Goal: Task Accomplishment & Management: Manage account settings

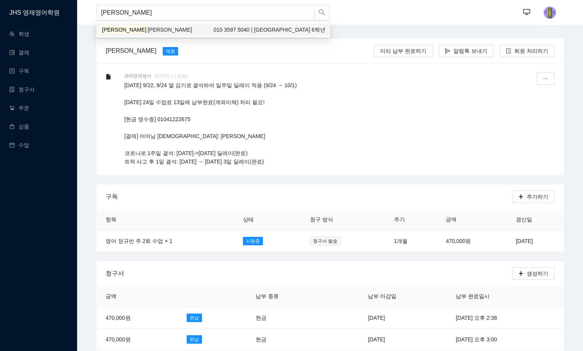
click at [148, 27] on span "[PERSON_NAME]" at bounding box center [170, 30] width 44 height 6
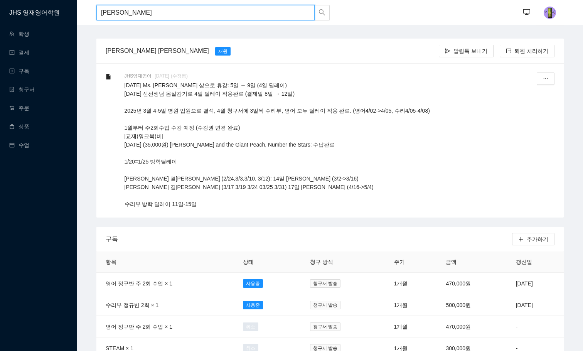
click at [0, 0] on html "JHS 영재영어학원 학생 결제 구독 청구서 주문 상품 수업 서은우 ··· ··· 서은우 [PERSON_NAME] 재원 알림톡 보내기 퇴원 처리…" at bounding box center [291, 175] width 583 height 351
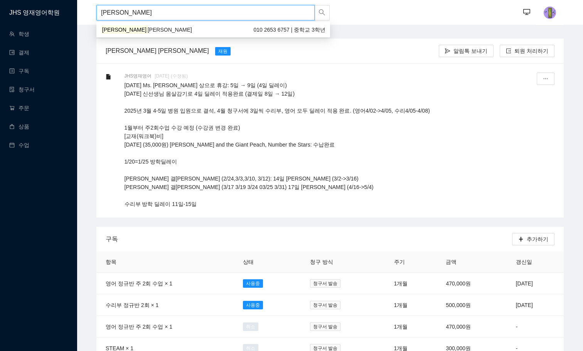
click at [148, 34] on div "[PERSON_NAME] [PERSON_NAME] 010 2653 6757 | 중학교 3학년" at bounding box center [213, 30] width 234 height 12
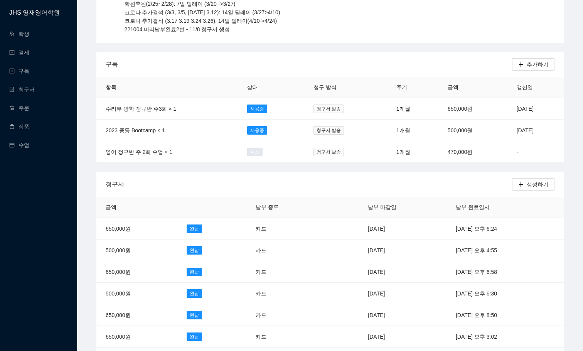
scroll to position [116, 0]
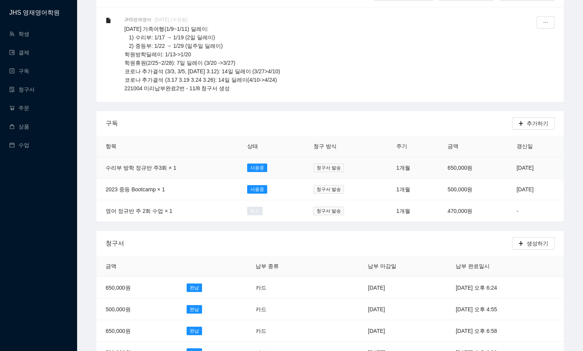
scroll to position [0, 0]
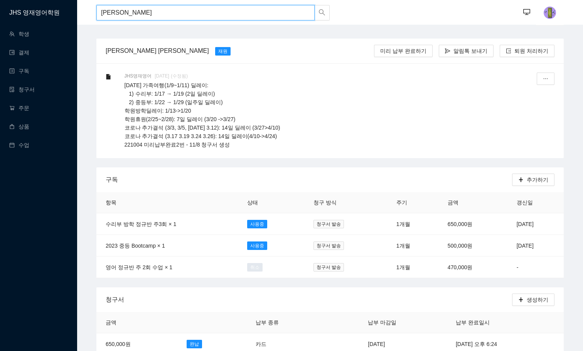
drag, startPoint x: 148, startPoint y: 16, endPoint x: 0, endPoint y: -37, distance: 158.1
click at [0, 0] on html "JHS 영재영어학원 학생 결제 구독 청구서 주문 상품 수업 [PERSON_NAME] ··· ··· 최영은 [PERSON_NAME] [PERSO…" at bounding box center [291, 175] width 583 height 351
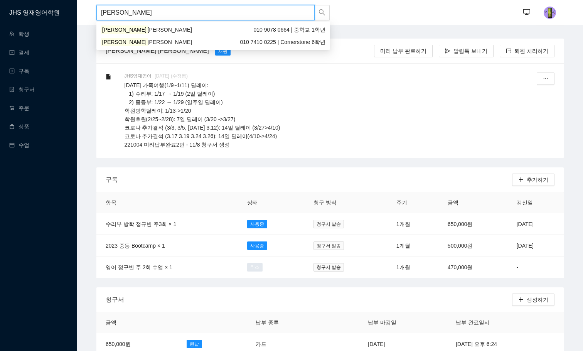
click at [143, 40] on div "[PERSON_NAME] [PERSON_NAME] 010 7410 0225 | Cornerstone 6학년" at bounding box center [213, 42] width 224 height 8
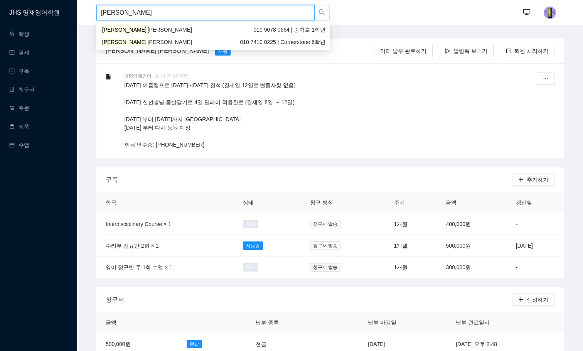
click at [167, 15] on input "[PERSON_NAME]" at bounding box center [205, 12] width 218 height 15
click at [143, 32] on div "[PERSON_NAME] [PERSON_NAME] 010 9078 0664 | 중학교 1학년" at bounding box center [213, 29] width 224 height 8
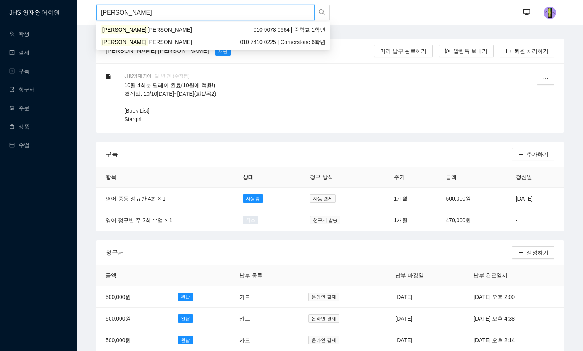
click at [178, 13] on input "[PERSON_NAME]" at bounding box center [205, 12] width 218 height 15
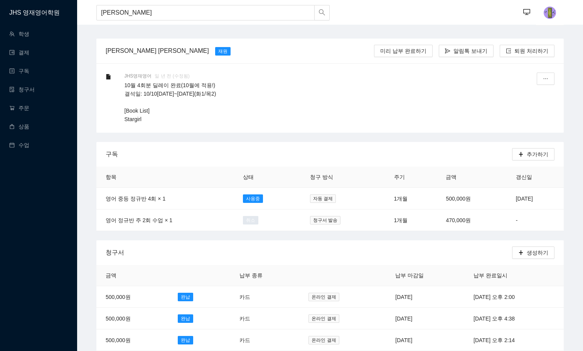
click at [301, 97] on p "10월 4회분 딜레이 완료(10월에 적용!) 결석일: 10/10[DATE]~[DATE](화1/목2) [Book List] Stargirl" at bounding box center [321, 102] width 393 height 42
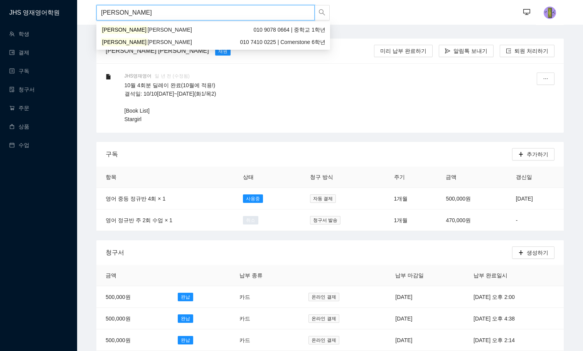
click at [162, 13] on input "[PERSON_NAME]" at bounding box center [205, 12] width 218 height 15
click at [151, 41] on div "[PERSON_NAME] [PERSON_NAME] 010 7410 0225 | Cornerstone 6학년" at bounding box center [213, 42] width 224 height 8
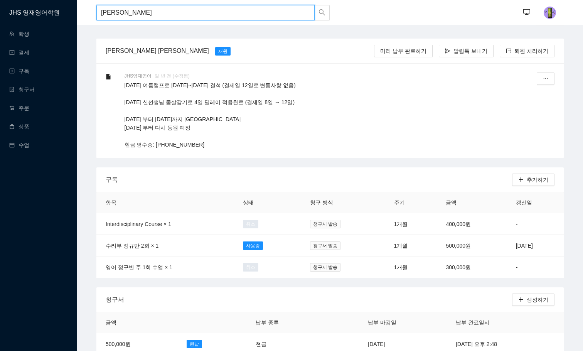
drag, startPoint x: 198, startPoint y: 14, endPoint x: 0, endPoint y: -47, distance: 207.7
click at [0, 0] on html "JHS 영재영어학원 학생 결제 구독 청구서 주문 상품 수업 이소윤 [PERSON_NAME] ··· ··· 이소윤 [PERSON_NAME] 재원…" at bounding box center [291, 175] width 583 height 351
click at [247, 30] on div "[PERSON_NAME] 010 7659 7589 | 서래 3학년" at bounding box center [213, 29] width 224 height 8
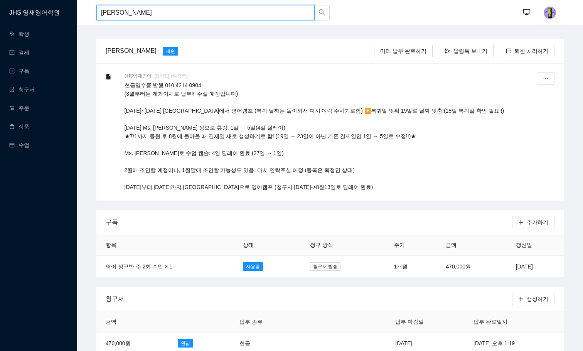
drag, startPoint x: 132, startPoint y: 9, endPoint x: 0, endPoint y: -23, distance: 136.1
click at [0, 0] on html "JHS 영재영어학원 학생 결제 구독 청구서 주문 상품 수업 홍찬빈 ··· ··· 홍찬빈 [PERSON_NAME] [PERSON_NAME] 납부…" at bounding box center [291, 175] width 583 height 351
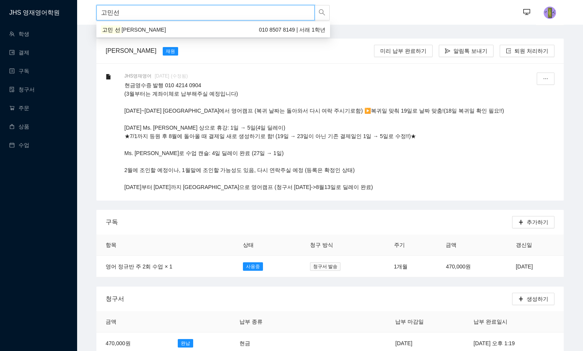
click at [150, 28] on div "고민 선 [PERSON_NAME] 010 8507 8149 | 서래 1학년" at bounding box center [213, 29] width 224 height 8
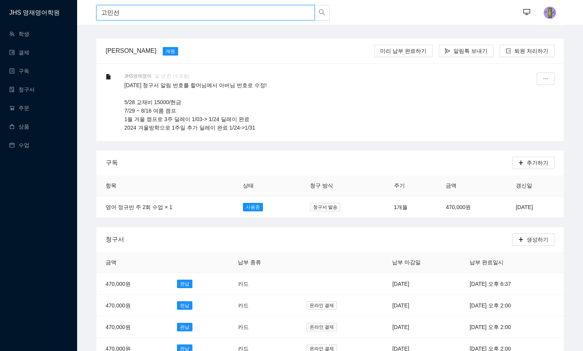
drag, startPoint x: 160, startPoint y: 8, endPoint x: 0, endPoint y: -39, distance: 166.8
click at [0, 0] on html "JHS 영재영어학원 학생 결제 구독 청구서 주문 상품 수업 고민선 고민선 ··· ··· 고민선 [PERSON_NAME] [PERSON_NAME…" at bounding box center [291, 175] width 583 height 351
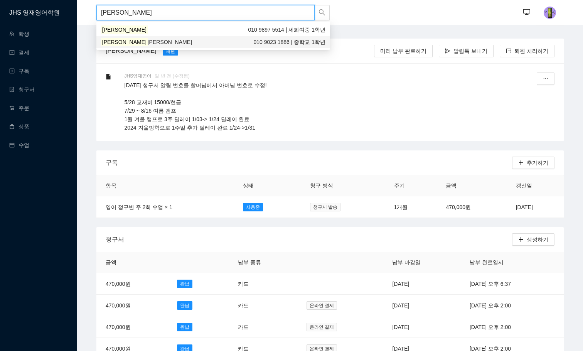
click at [148, 42] on span "[PERSON_NAME]" at bounding box center [170, 42] width 44 height 6
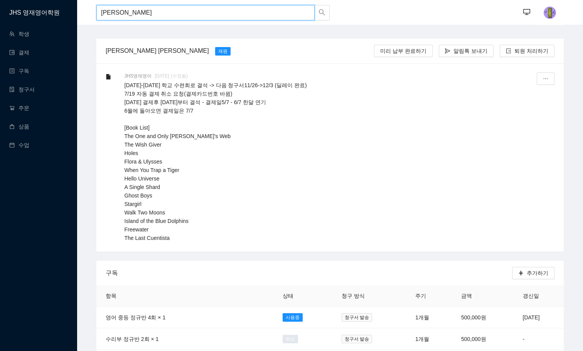
drag, startPoint x: 138, startPoint y: 16, endPoint x: 0, endPoint y: -47, distance: 151.9
click at [0, 0] on html "JHS 영재영어학원 학생 결제 구독 청구서 주문 상품 수업 임수현 [PERSON_NAME] ··· ··· 임수현 [PERSON_NAME] 재원…" at bounding box center [291, 175] width 583 height 351
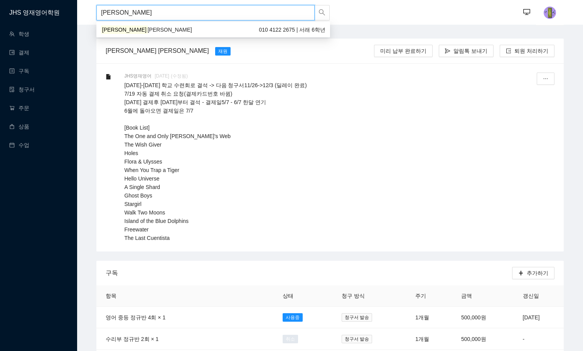
click at [177, 30] on div "[PERSON_NAME] [PERSON_NAME] 010 4122 2675 | 서래 6학년" at bounding box center [213, 29] width 224 height 8
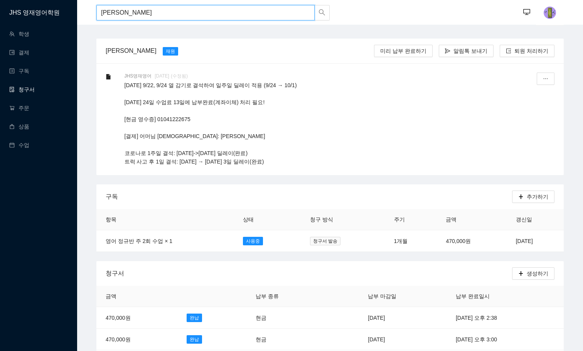
type input "[PERSON_NAME]"
click at [31, 89] on link "청구서" at bounding box center [21, 89] width 25 height 6
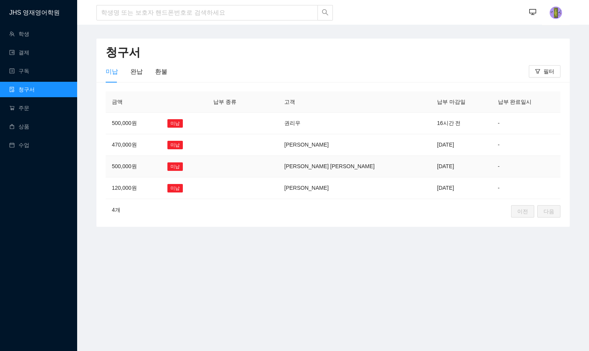
click at [343, 169] on td "[PERSON_NAME] [PERSON_NAME]" at bounding box center [354, 167] width 153 height 22
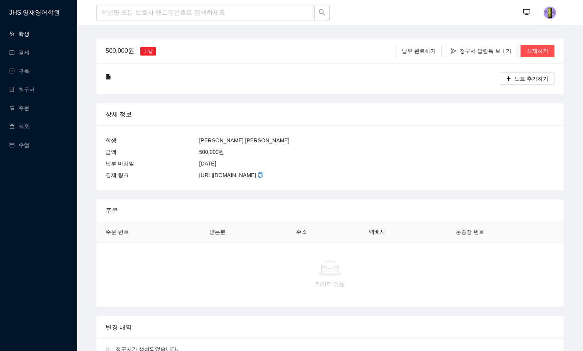
click at [29, 34] on link "학생" at bounding box center [19, 34] width 20 height 6
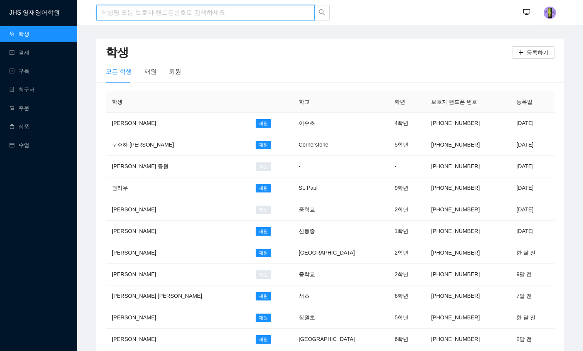
click at [124, 9] on input "search" at bounding box center [205, 12] width 218 height 15
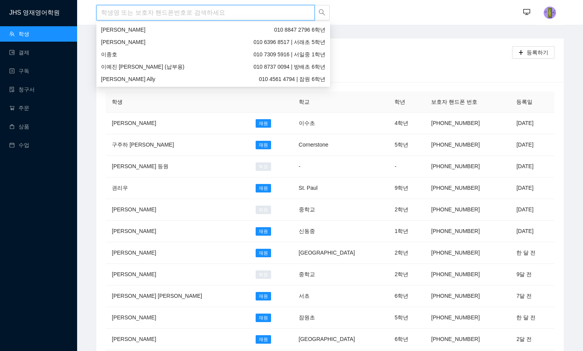
type input "ㅣ"
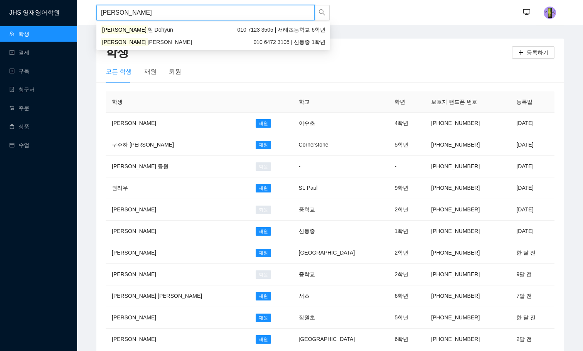
drag, startPoint x: 110, startPoint y: 17, endPoint x: 0, endPoint y: -22, distance: 116.3
click at [0, 0] on html "JHS 영재영어학원 학생 결제 구독 청구서 주문 상품 수업 김도 ··· ··· 학생 등록하기 모든 학생 재원 퇴원 학생 학교 학년 보호자 핸드…" at bounding box center [291, 175] width 583 height 351
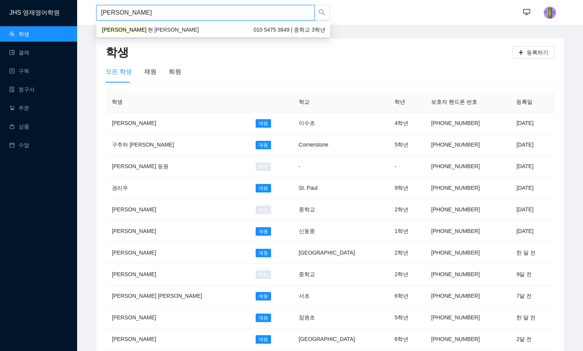
type input "[PERSON_NAME]"
click at [134, 27] on div "[PERSON_NAME] [PERSON_NAME] 010 5475 3849 | 중학교 3학년" at bounding box center [213, 29] width 224 height 8
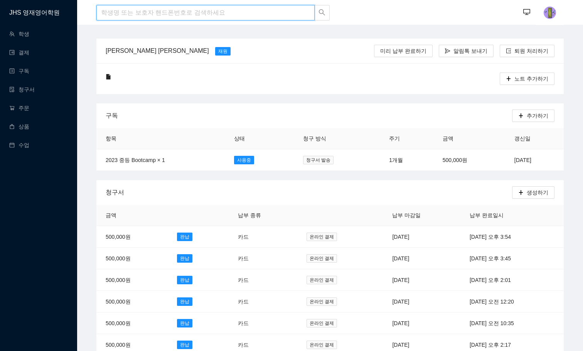
click at [120, 10] on input "search" at bounding box center [205, 12] width 218 height 15
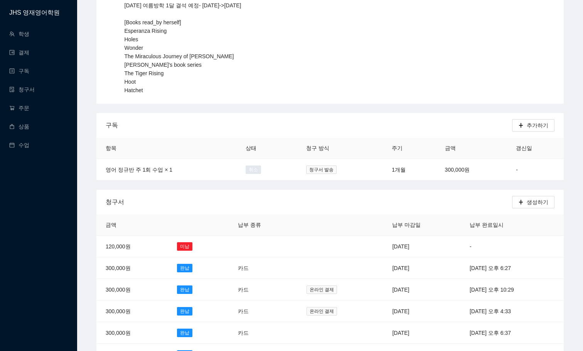
scroll to position [154, 0]
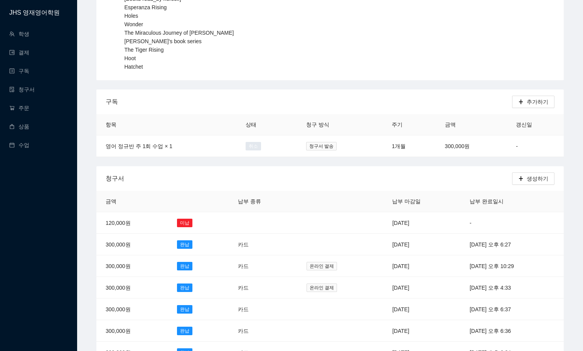
type input "[PERSON_NAME]"
click at [383, 216] on td "[DATE]" at bounding box center [422, 223] width 78 height 22
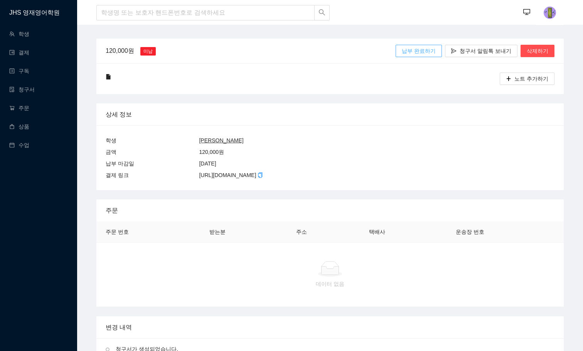
click at [430, 47] on span "납부 완료하기" at bounding box center [419, 51] width 34 height 8
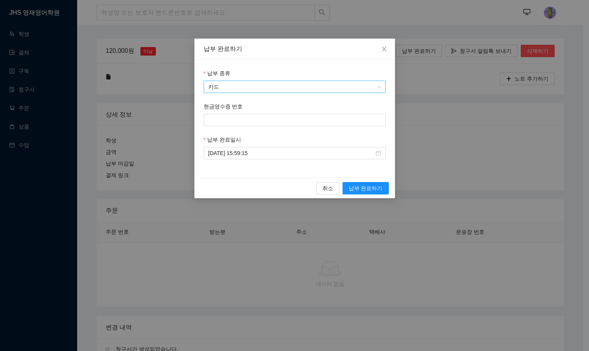
click at [283, 86] on span "카드" at bounding box center [294, 87] width 173 height 12
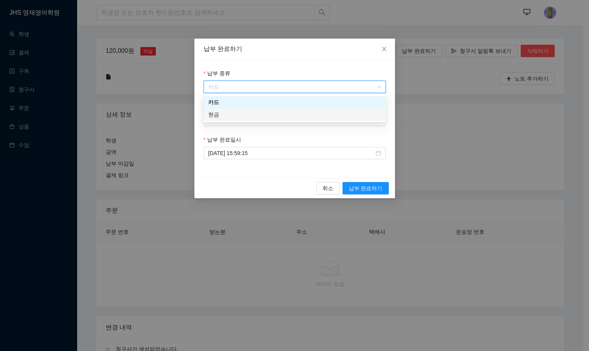
click at [273, 113] on div "현금" at bounding box center [294, 114] width 173 height 8
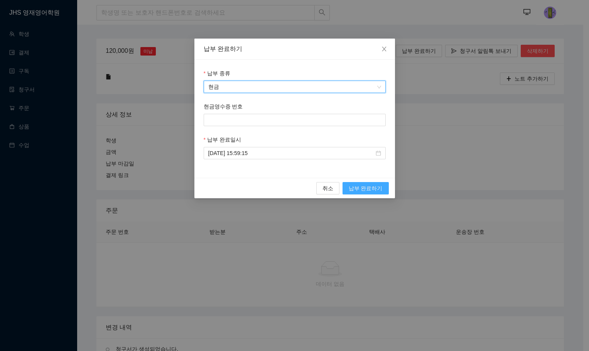
click at [362, 188] on span "납부 완료하기" at bounding box center [366, 188] width 34 height 8
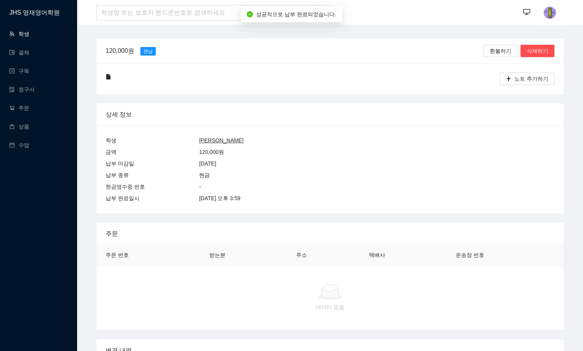
click at [26, 34] on link "학생" at bounding box center [19, 34] width 20 height 6
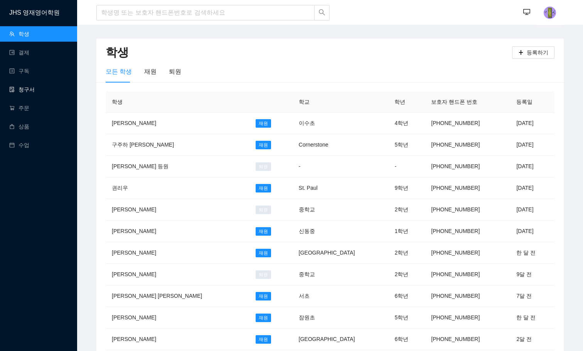
click at [28, 91] on link "청구서" at bounding box center [21, 89] width 25 height 6
